Goal: Find specific fact: Find specific fact

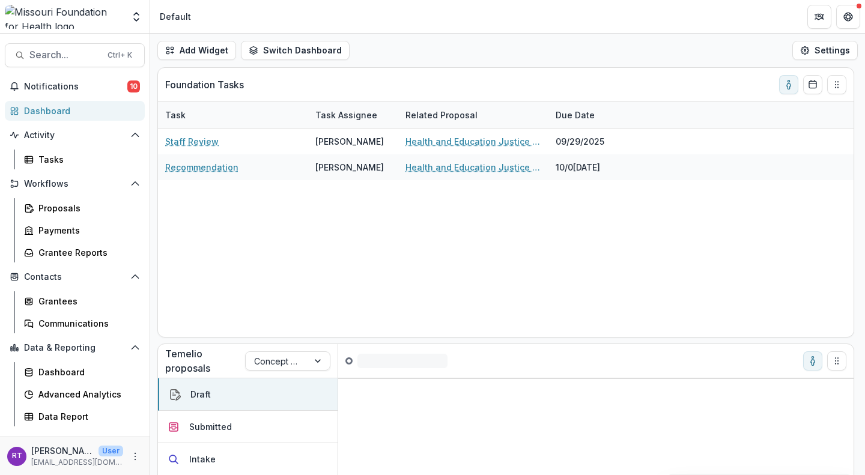
click at [79, 50] on span "Search..." at bounding box center [64, 54] width 71 height 11
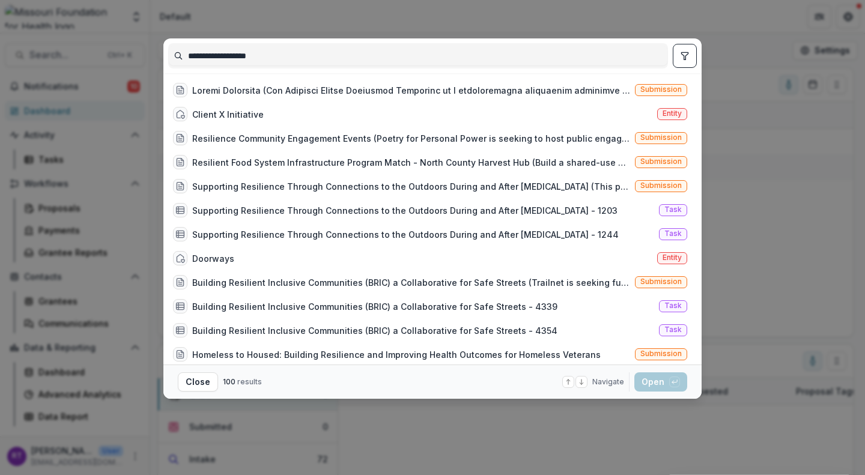
click at [471, 92] on div at bounding box center [411, 90] width 438 height 13
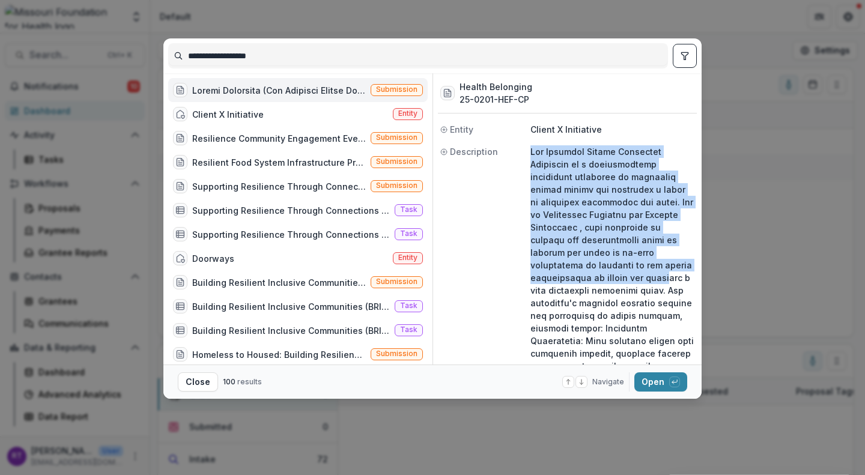
drag, startPoint x: 531, startPoint y: 151, endPoint x: 660, endPoint y: 265, distance: 172.3
click at [660, 265] on p at bounding box center [612, 378] width 164 height 467
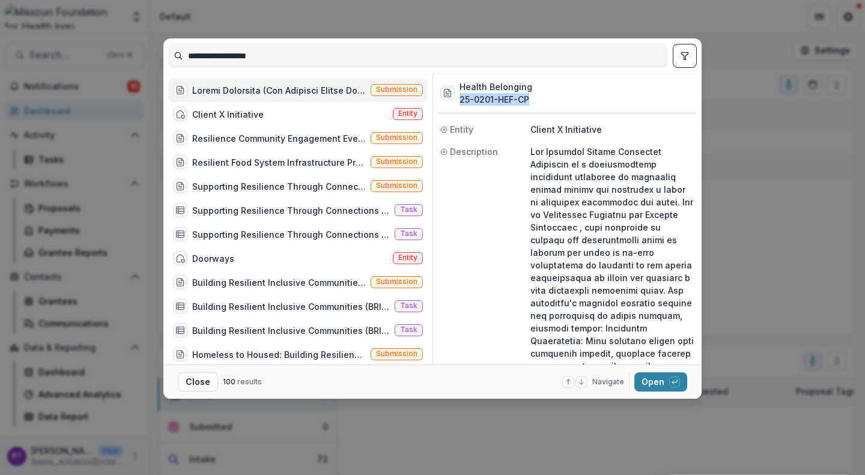
drag, startPoint x: 533, startPoint y: 95, endPoint x: 458, endPoint y: 103, distance: 75.5
click at [458, 103] on div "Health Belonging 25-0201-HEF-CP" at bounding box center [567, 93] width 259 height 40
copy h3 "25-0201-HEF-CP"
click at [651, 222] on p at bounding box center [612, 378] width 164 height 467
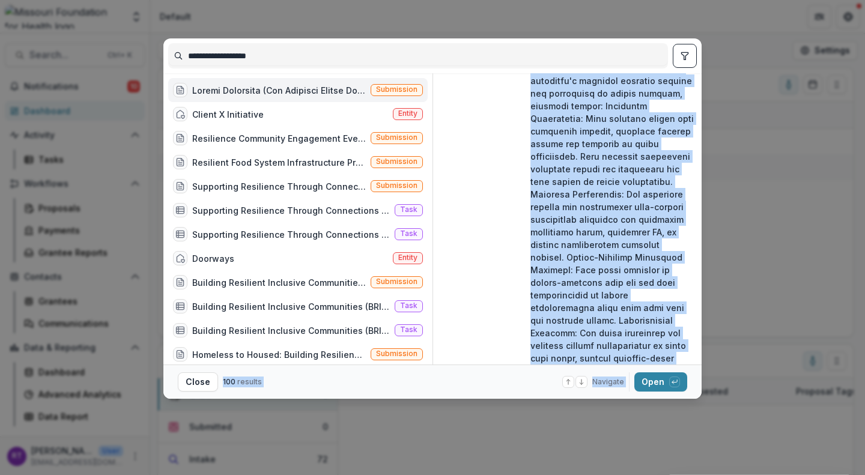
scroll to position [272, 0]
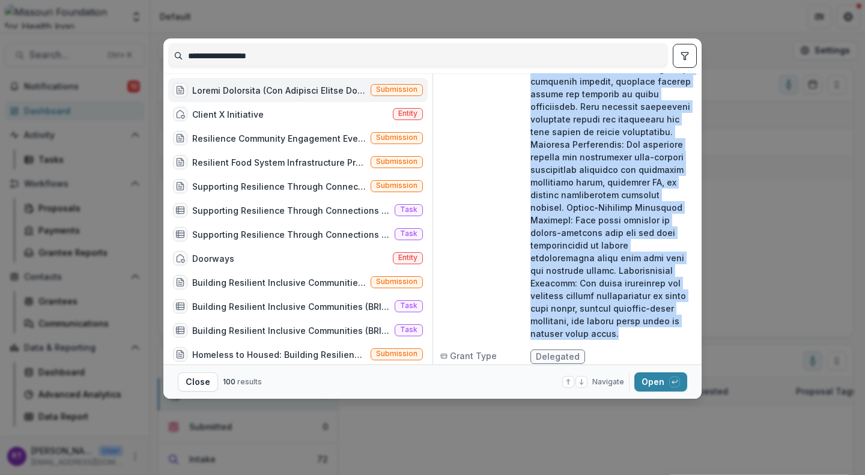
drag, startPoint x: 531, startPoint y: 152, endPoint x: 621, endPoint y: 306, distance: 178.2
click at [621, 306] on p at bounding box center [612, 106] width 164 height 467
copy p "The [US_STATE] Health Belonging Committee is a collaborative initiative dedicat…"
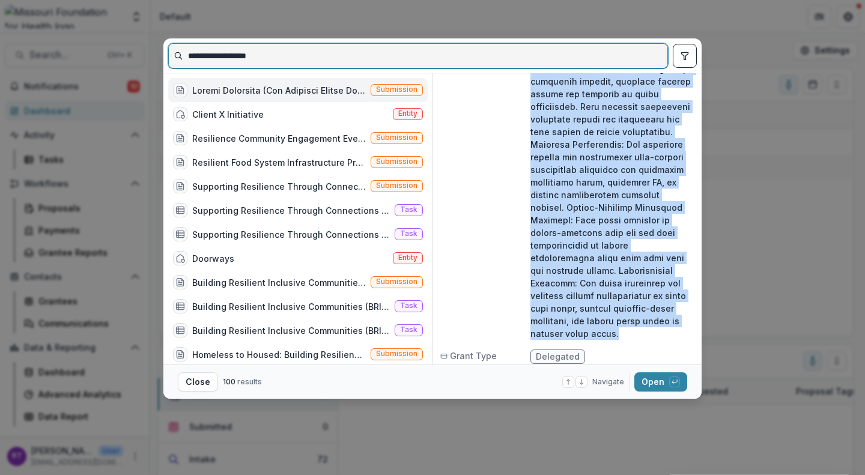
click at [587, 62] on input "**********" at bounding box center [418, 55] width 498 height 19
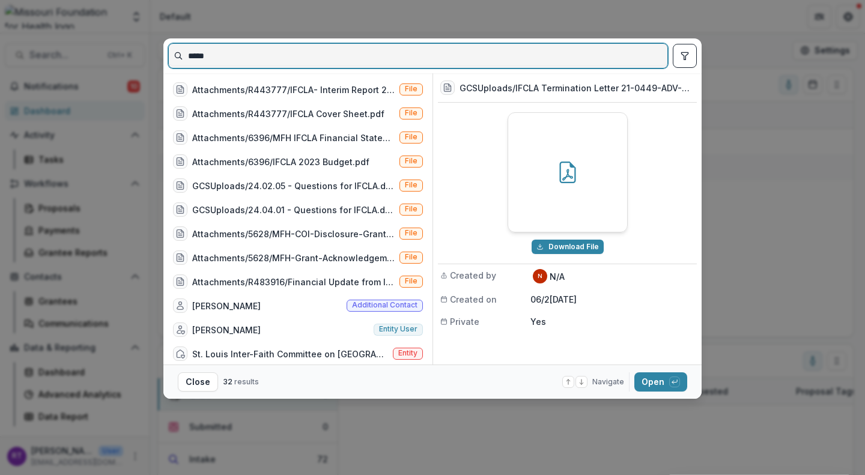
scroll to position [487, 0]
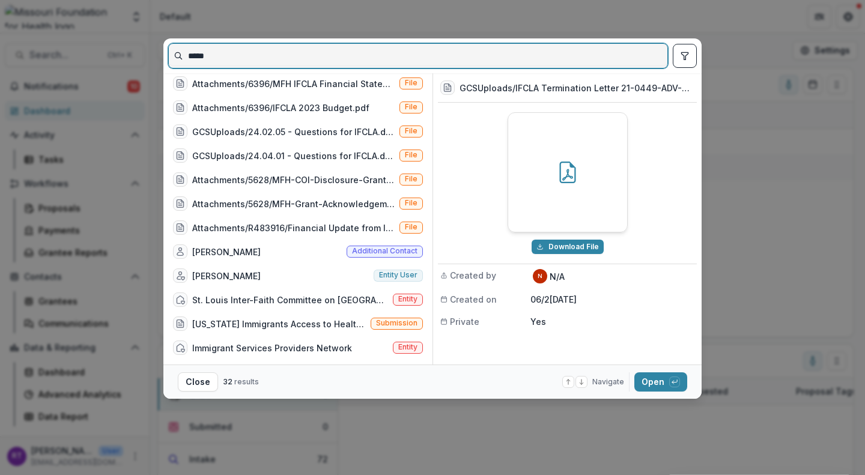
type input "*****"
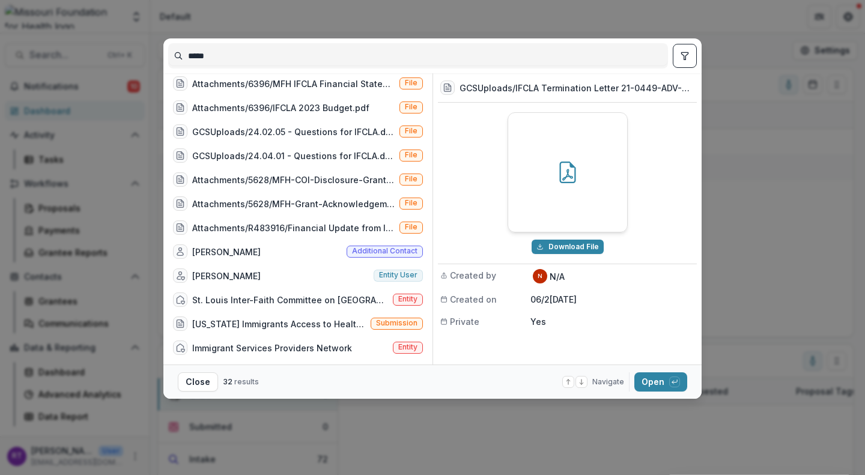
click at [345, 301] on div "St. Louis Inter-Faith Committee on [GEOGRAPHIC_DATA] (IFCLA)" at bounding box center [290, 300] width 196 height 13
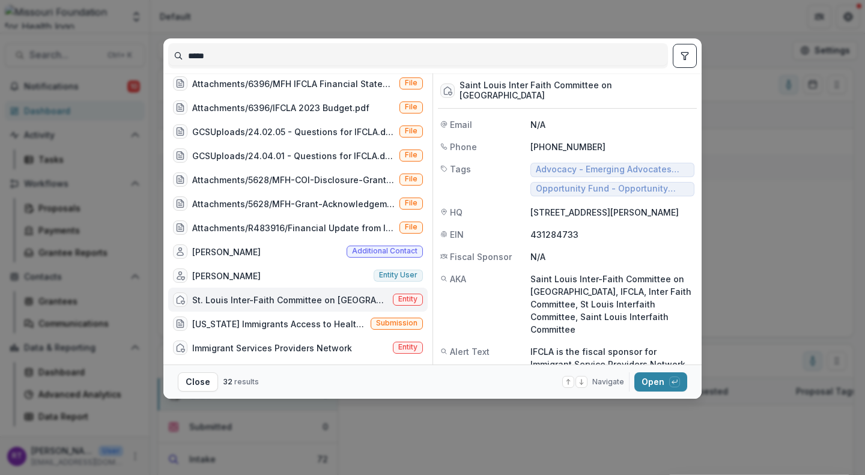
scroll to position [30, 0]
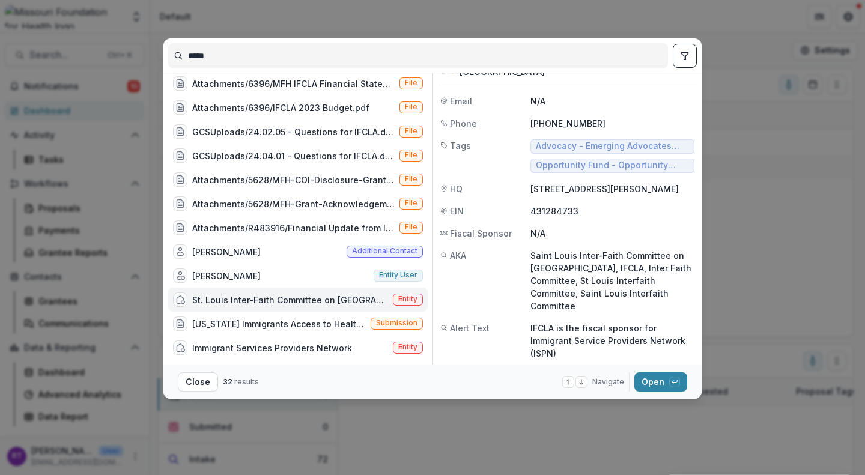
click at [710, 252] on div "***** Attachments/R443776/IFCLA- Interim Report 8-15-22.pd[DATE] Attachments/R4…" at bounding box center [432, 237] width 865 height 475
